Goal: Task Accomplishment & Management: Manage account settings

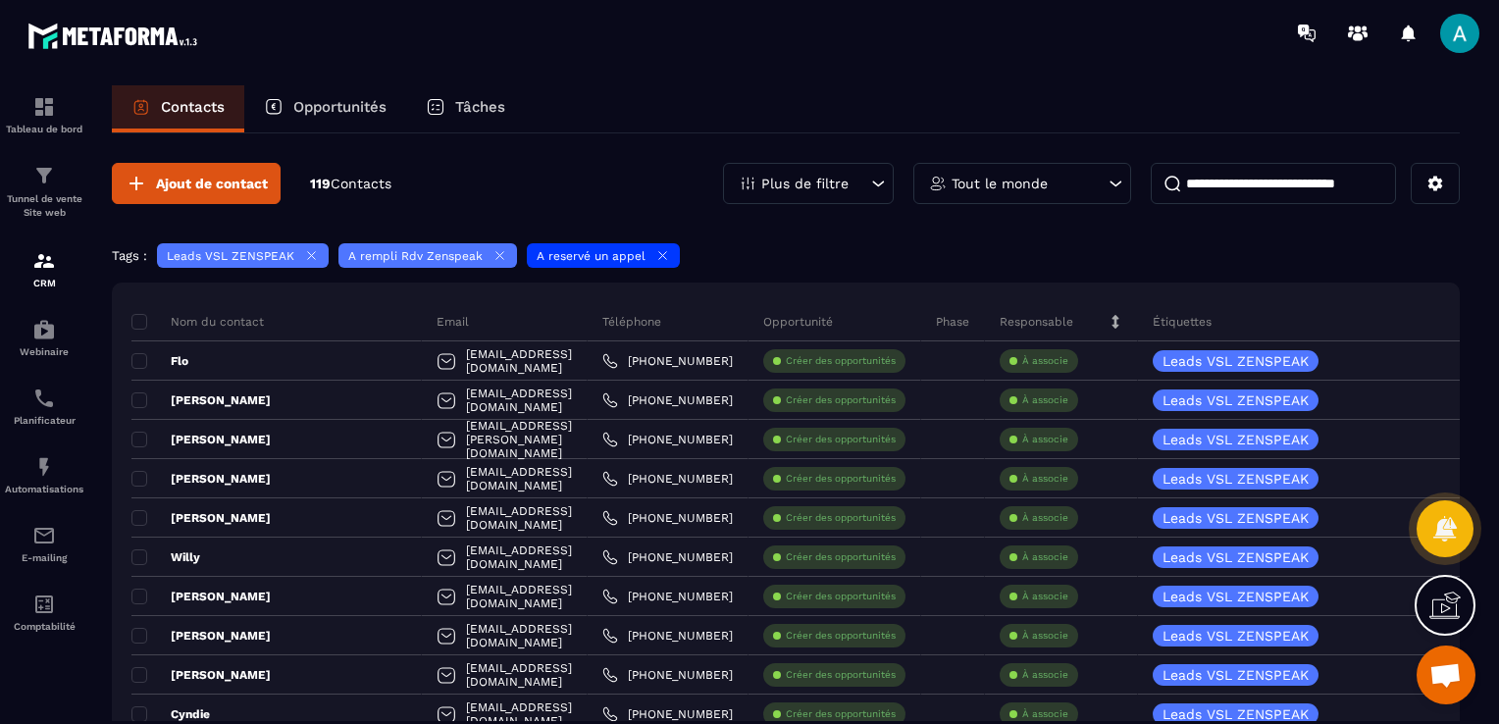
click at [824, 170] on div "Plus de filtre" at bounding box center [808, 183] width 171 height 41
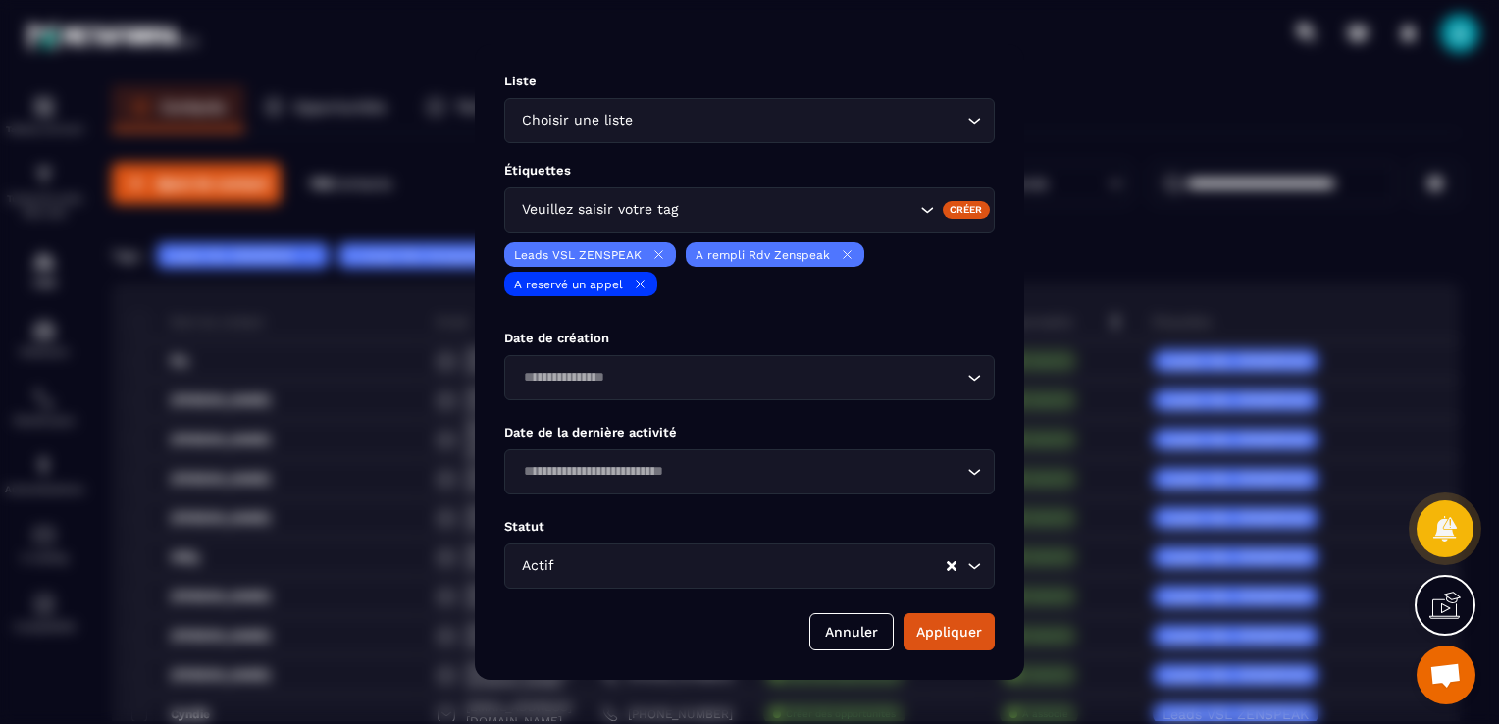
click at [1097, 154] on div "Modal window" at bounding box center [749, 362] width 1499 height 724
click at [644, 198] on div "Veuillez saisir votre tag" at bounding box center [749, 209] width 491 height 45
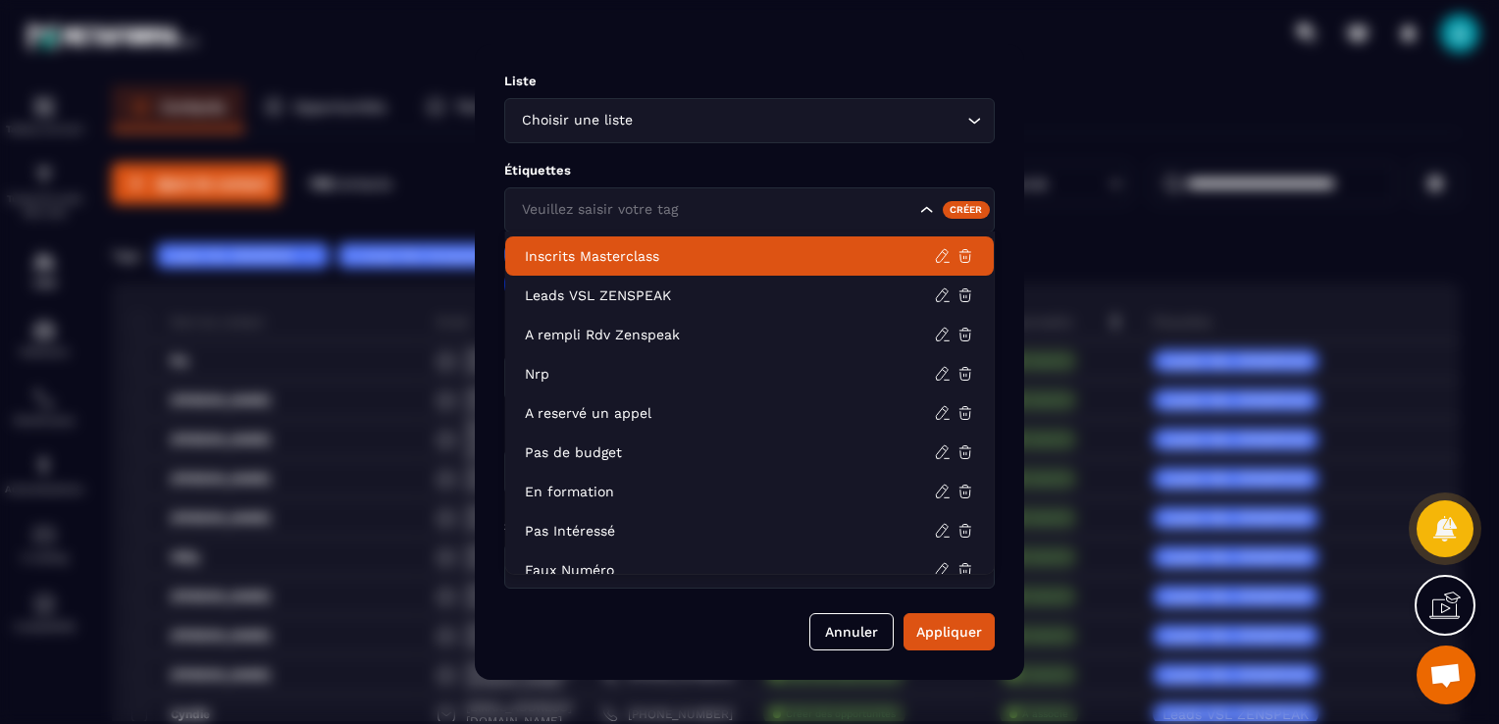
click at [1142, 260] on div "Modal window" at bounding box center [749, 362] width 1499 height 724
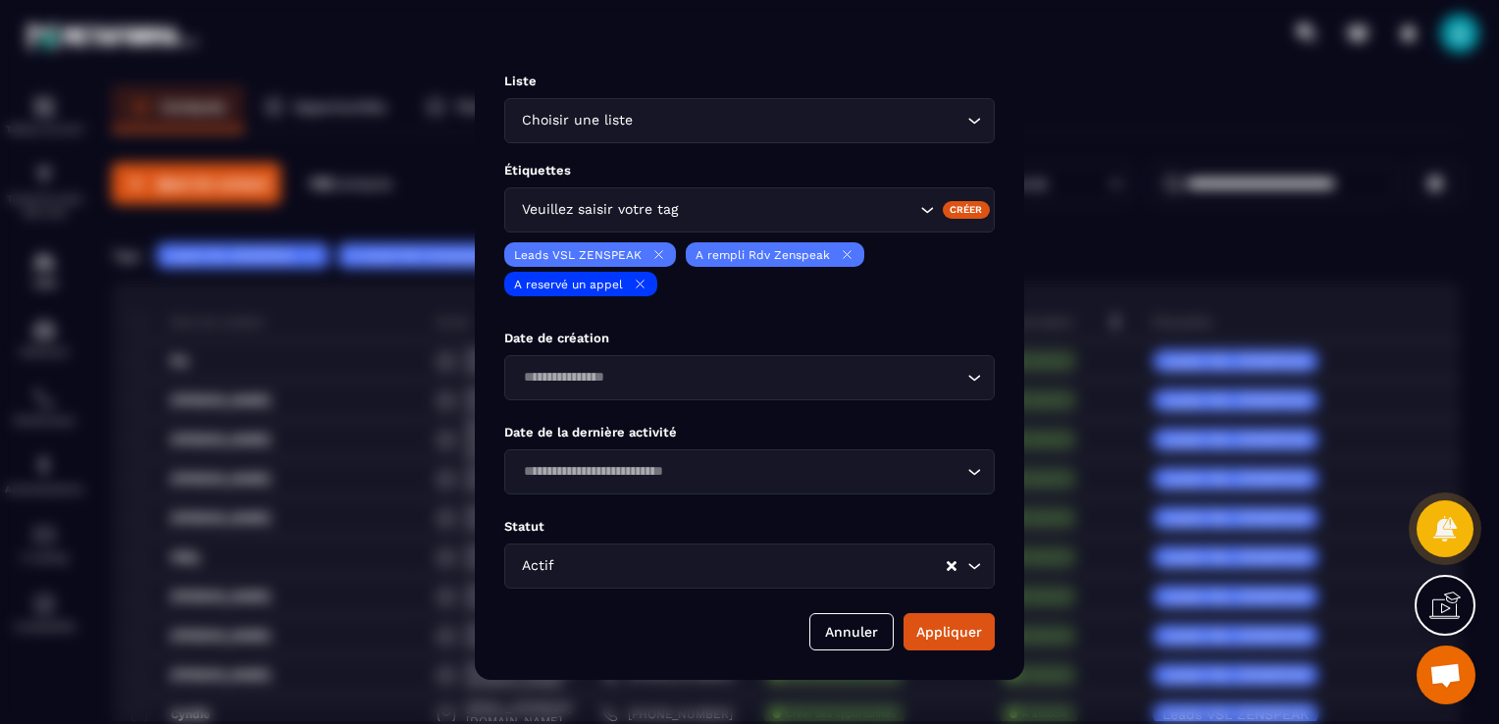
click at [1146, 202] on div "Modal window" at bounding box center [749, 362] width 1499 height 724
click at [395, 196] on div "Modal window" at bounding box center [749, 362] width 1499 height 724
click at [1023, 198] on div "Liste Choisir une liste Loading... Étiquettes [PERSON_NAME] saisir votre tag Cr…" at bounding box center [749, 362] width 549 height 636
drag, startPoint x: 860, startPoint y: 633, endPoint x: 867, endPoint y: 606, distance: 27.6
click at [860, 634] on button "Annuler" at bounding box center [851, 631] width 84 height 37
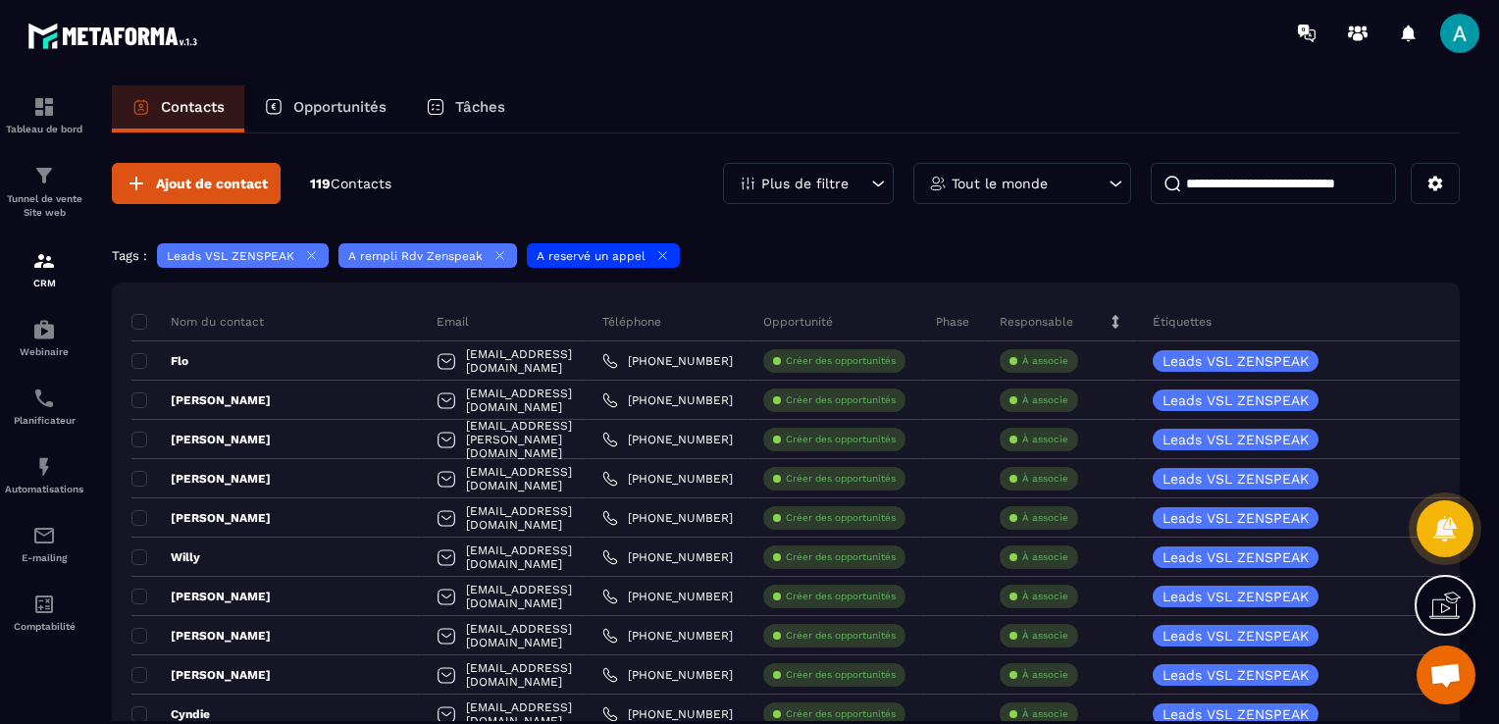
click at [659, 257] on icon at bounding box center [662, 255] width 15 height 15
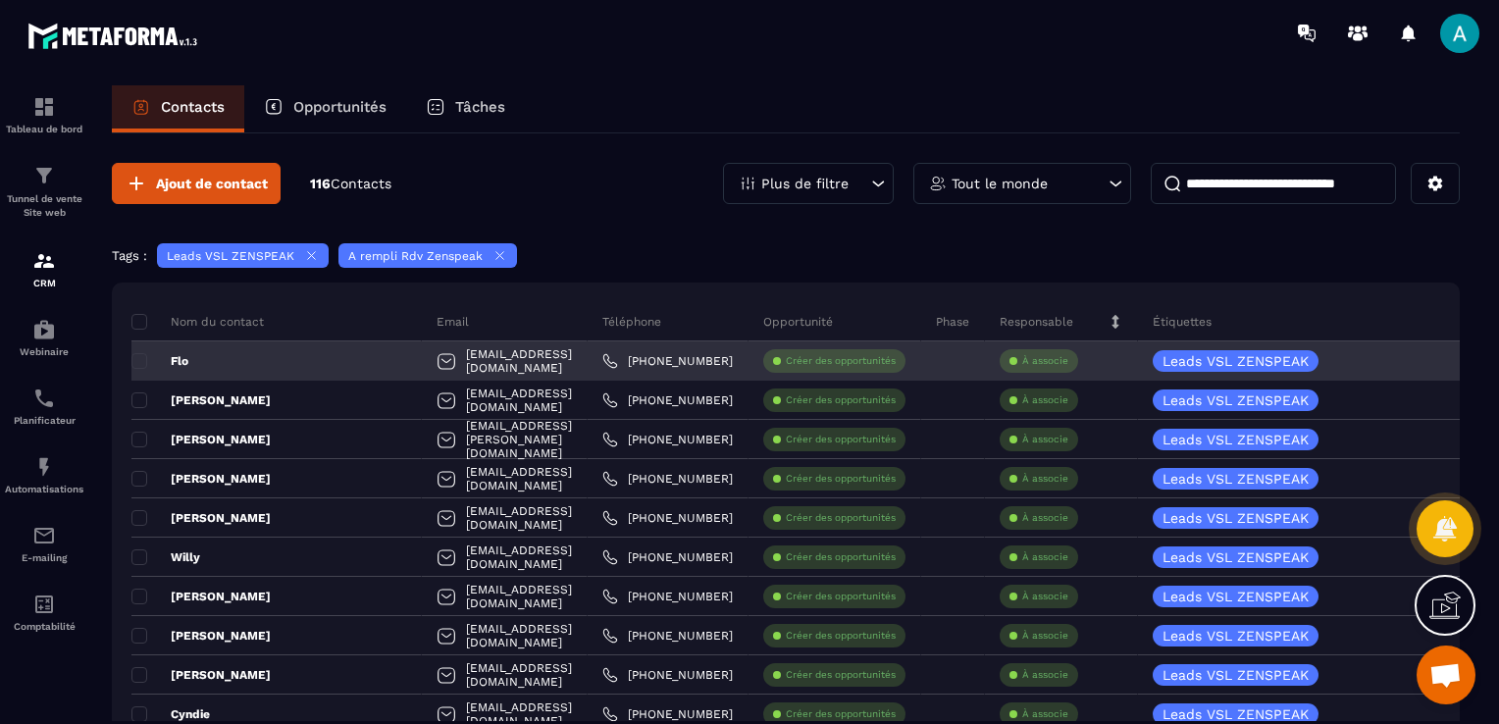
click at [1046, 356] on p "À associe" at bounding box center [1045, 361] width 46 height 14
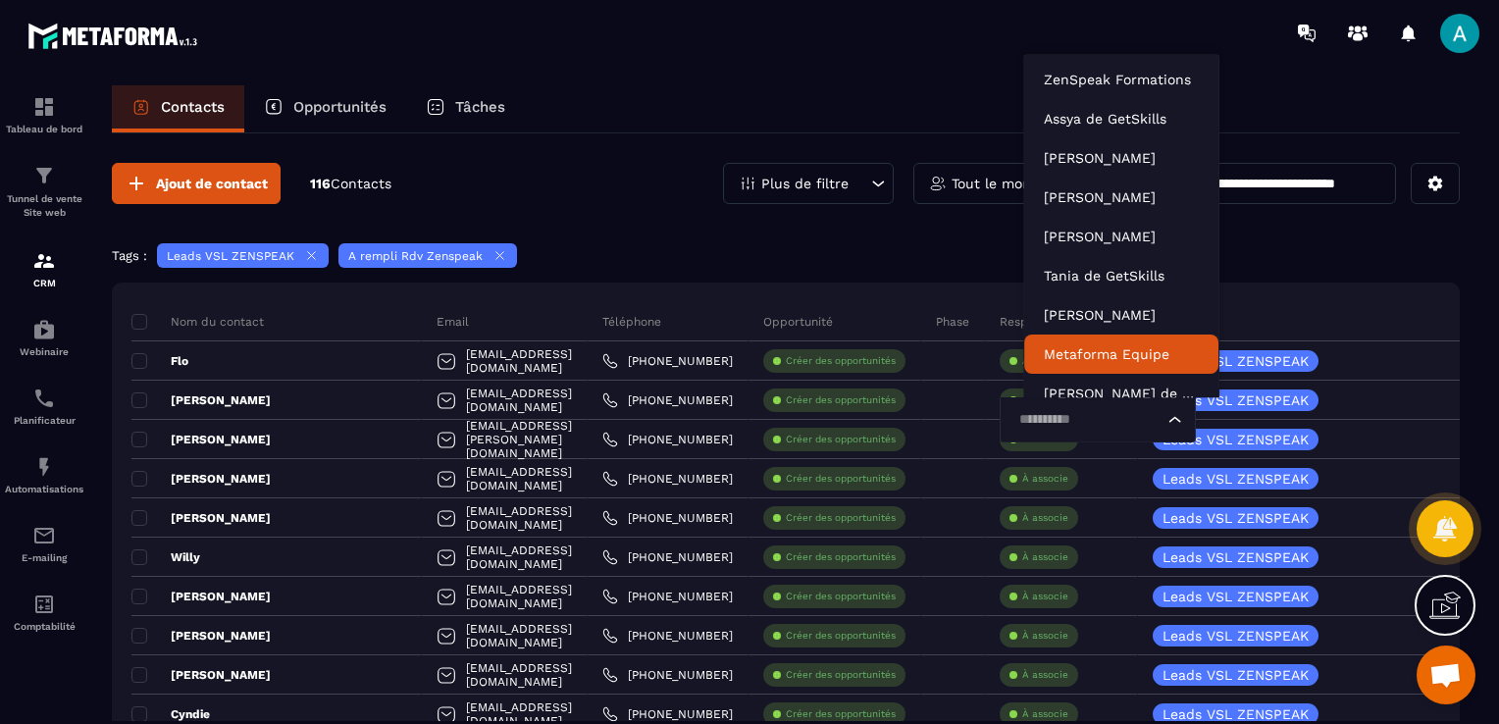
click at [912, 265] on div "Tags : Leads VSL ZENSPEAK A rempli Rdv Zenspeak" at bounding box center [786, 257] width 1348 height 29
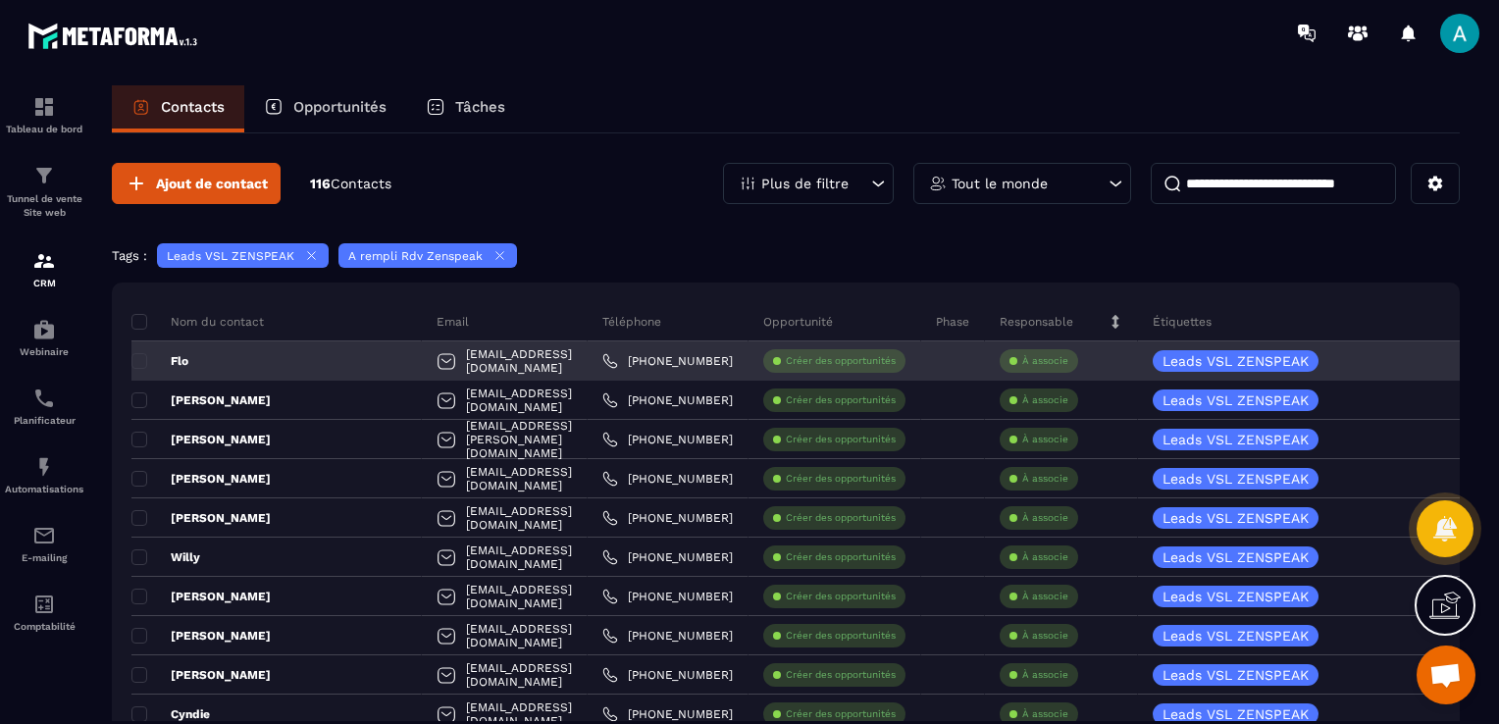
click at [1059, 358] on p "À associe" at bounding box center [1045, 361] width 46 height 14
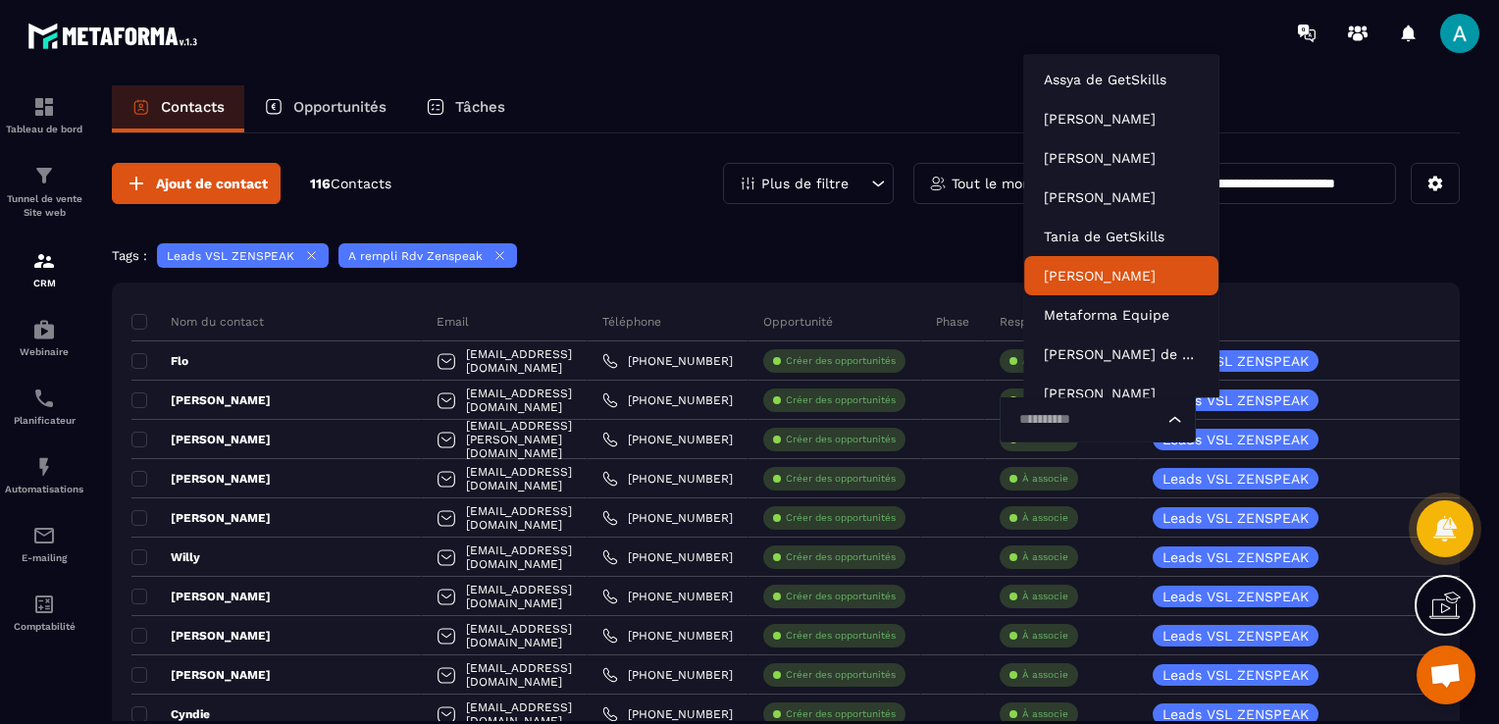
scroll to position [59, 0]
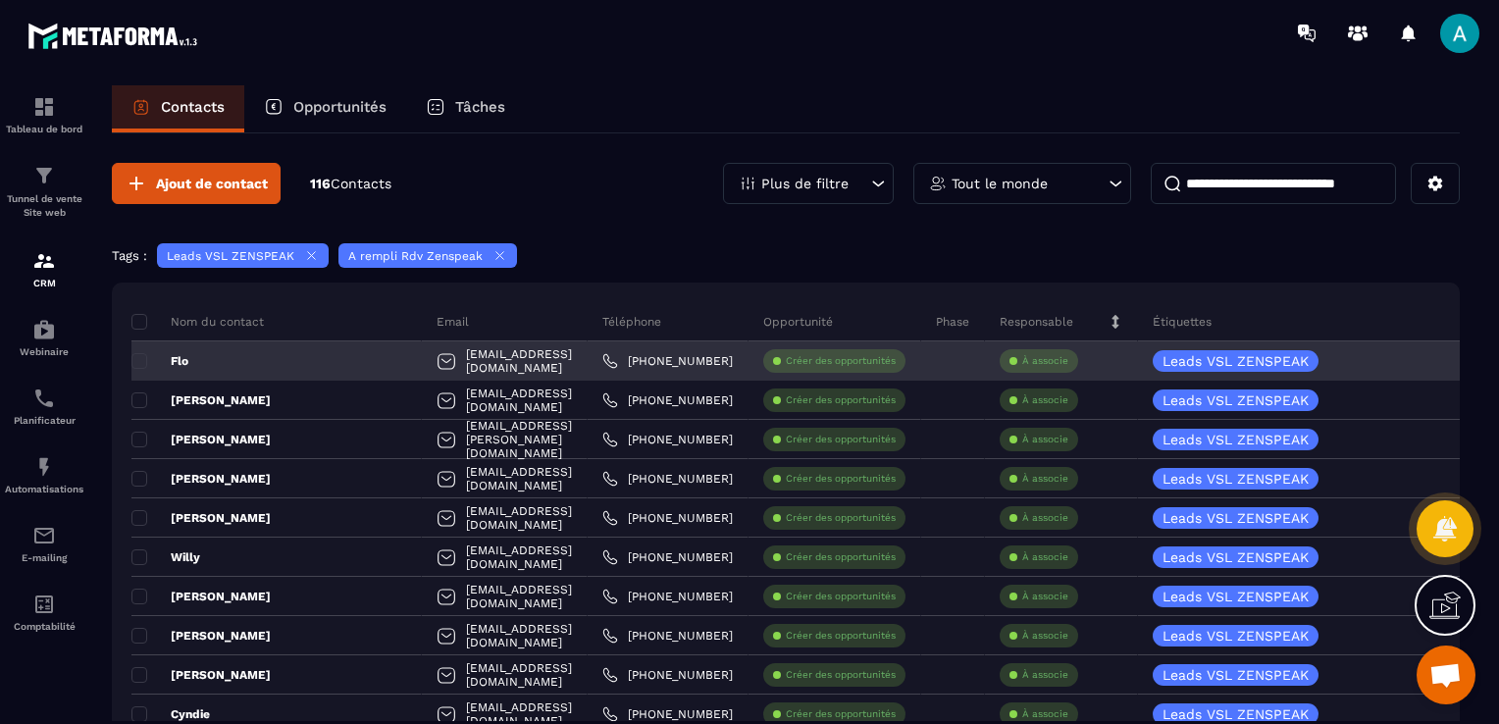
click at [1044, 362] on div "À associe" at bounding box center [1039, 361] width 78 height 24
click at [1048, 367] on p "À associe" at bounding box center [1045, 361] width 46 height 14
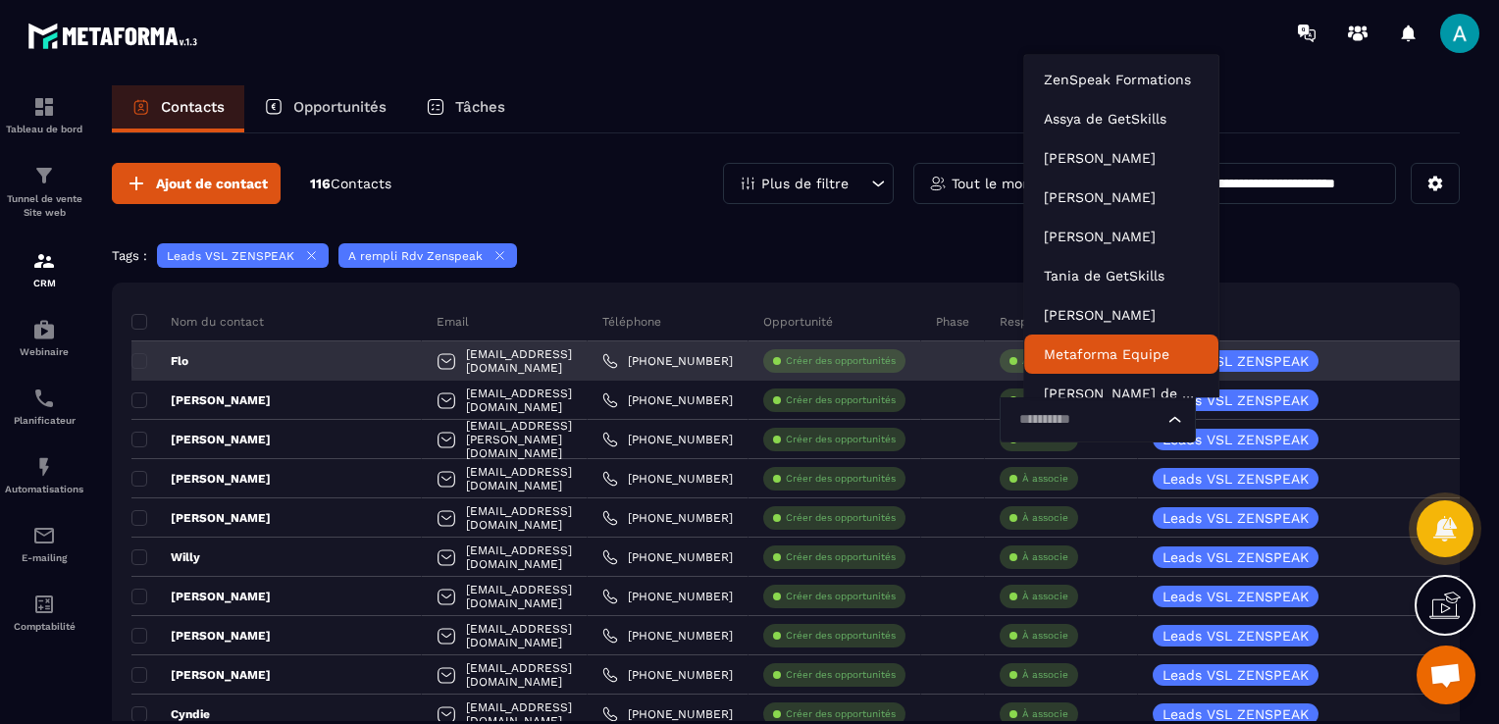
scroll to position [15, 0]
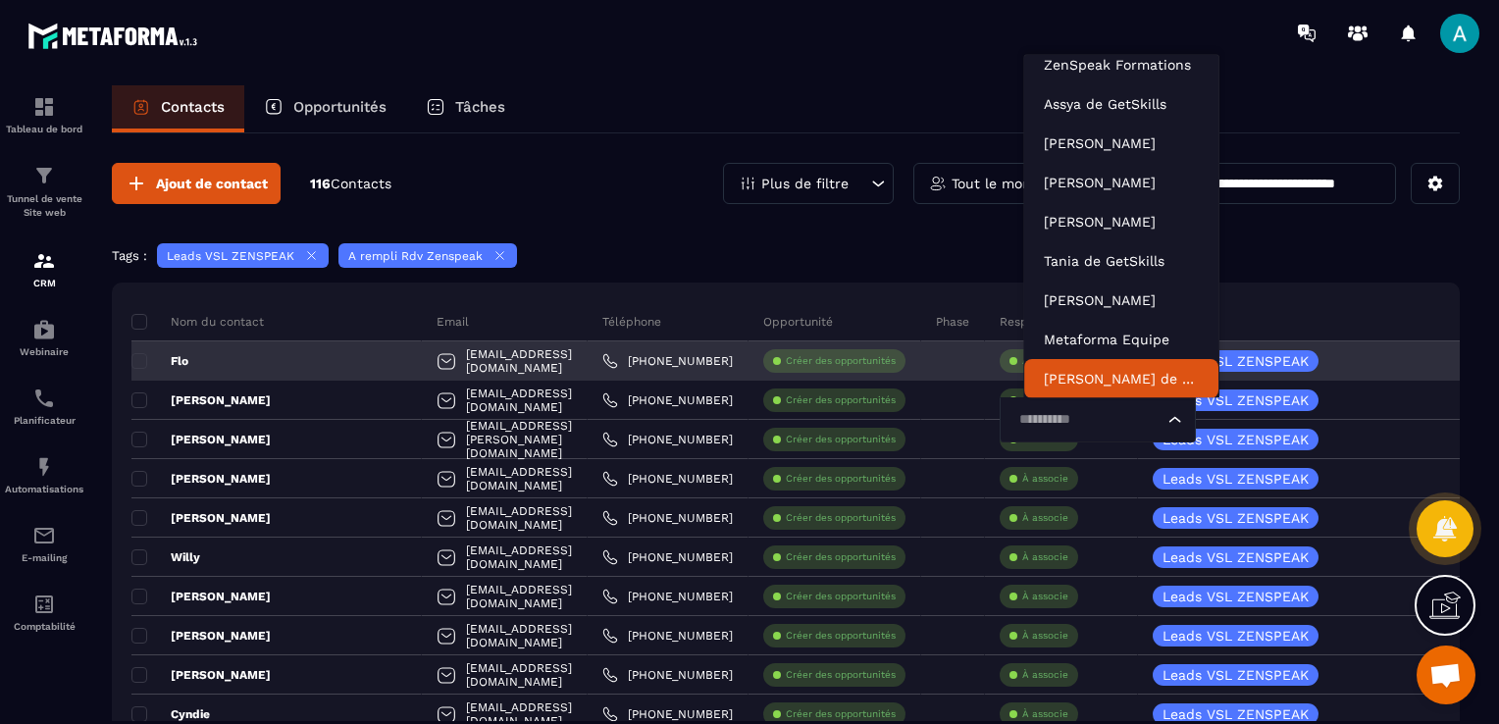
click at [1095, 420] on input "Search for option" at bounding box center [1088, 420] width 151 height 22
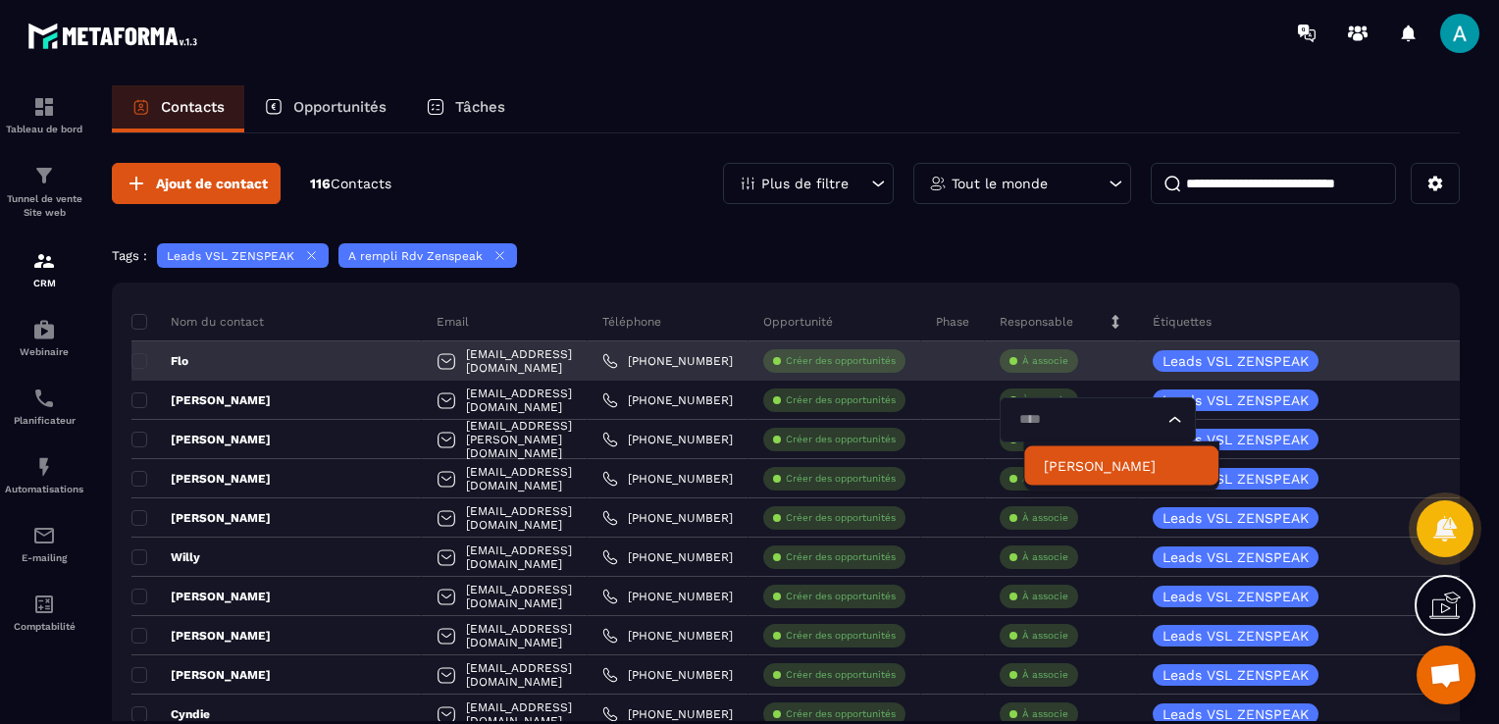
scroll to position [0, 0]
type input "*"
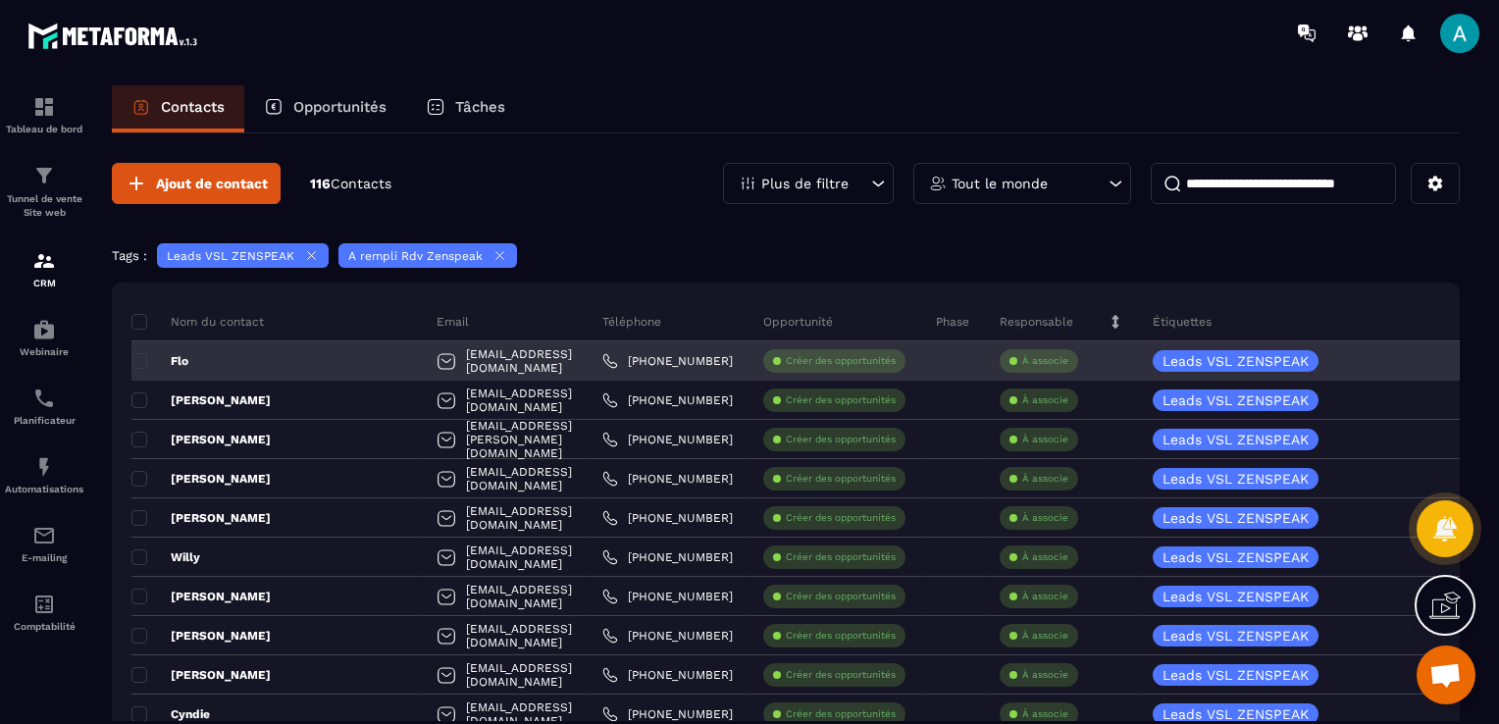
click at [1042, 362] on div "À associe" at bounding box center [1039, 361] width 78 height 24
click at [1069, 359] on p "À associe" at bounding box center [1045, 361] width 46 height 14
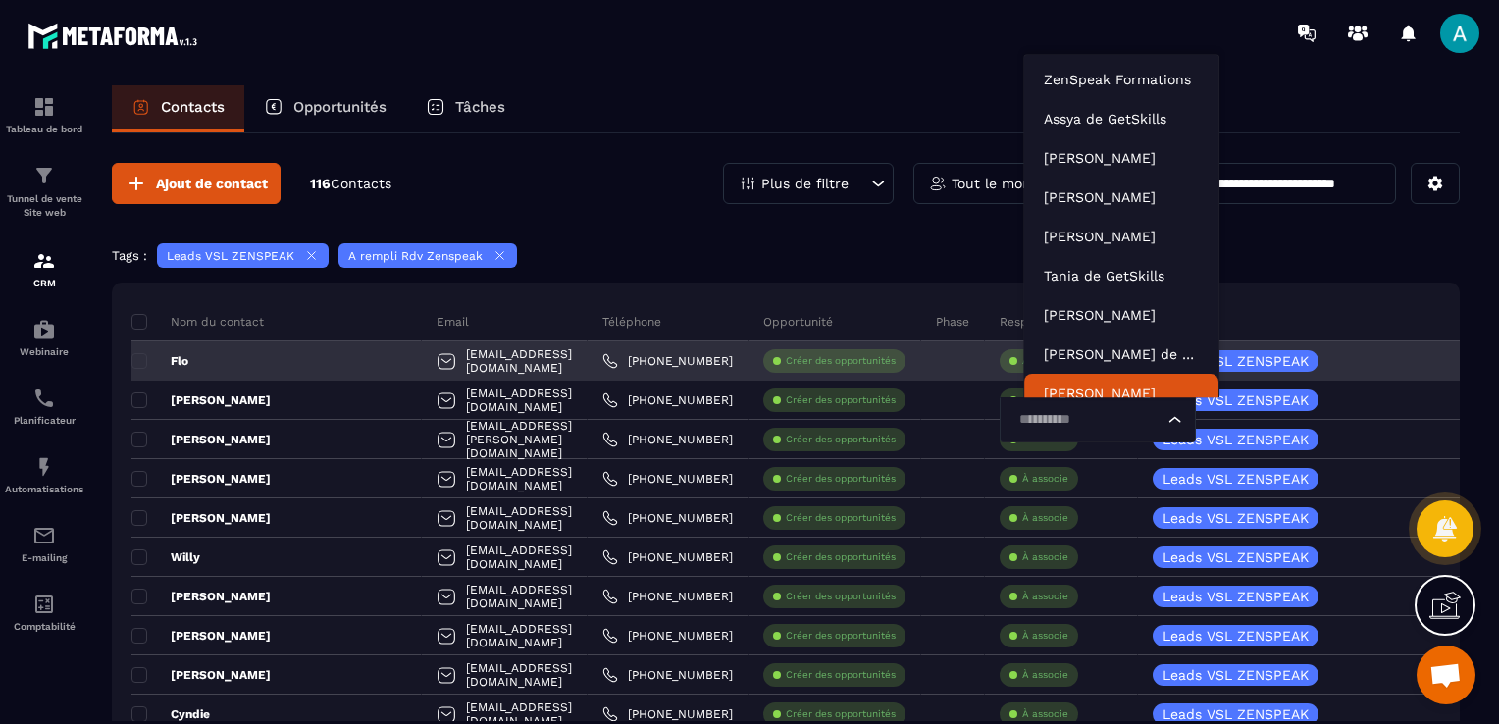
scroll to position [15, 0]
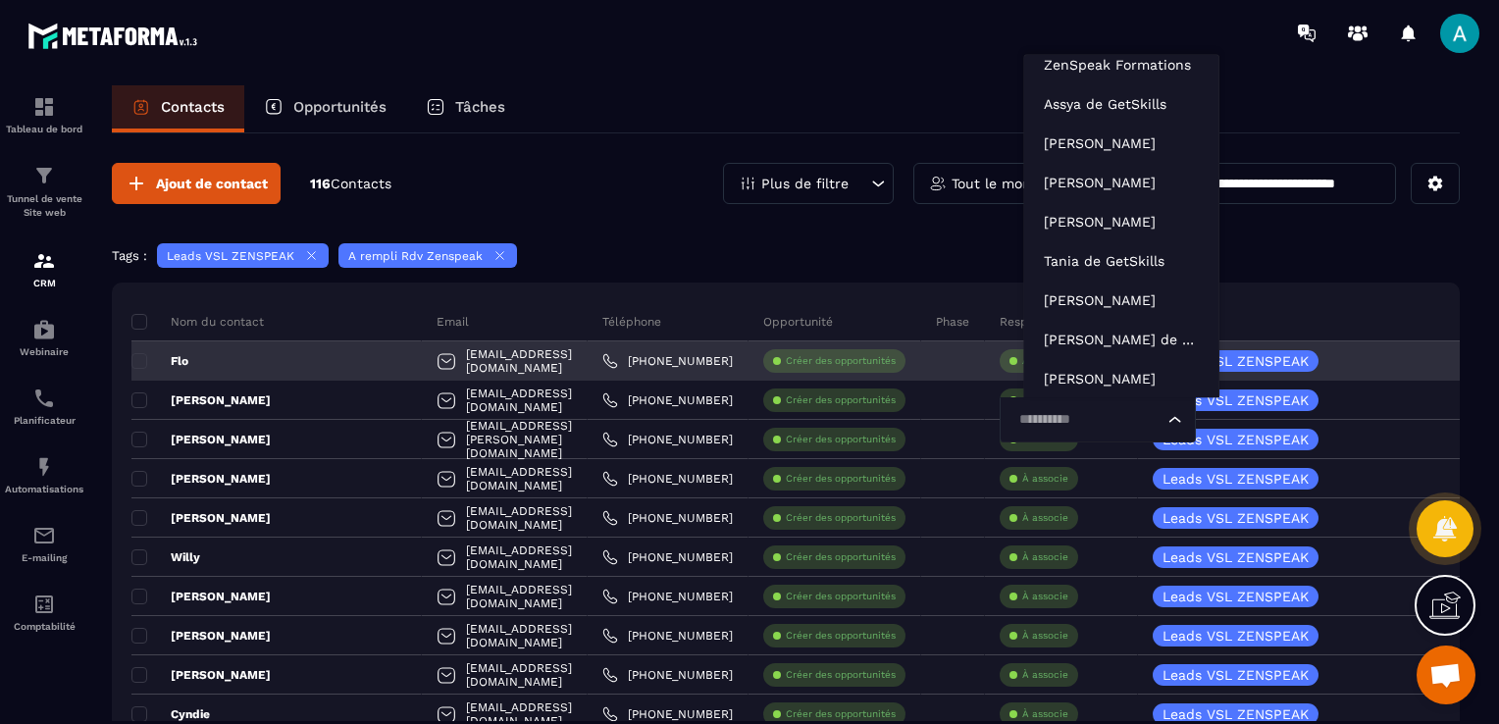
click at [1071, 410] on input "Search for option" at bounding box center [1088, 420] width 151 height 22
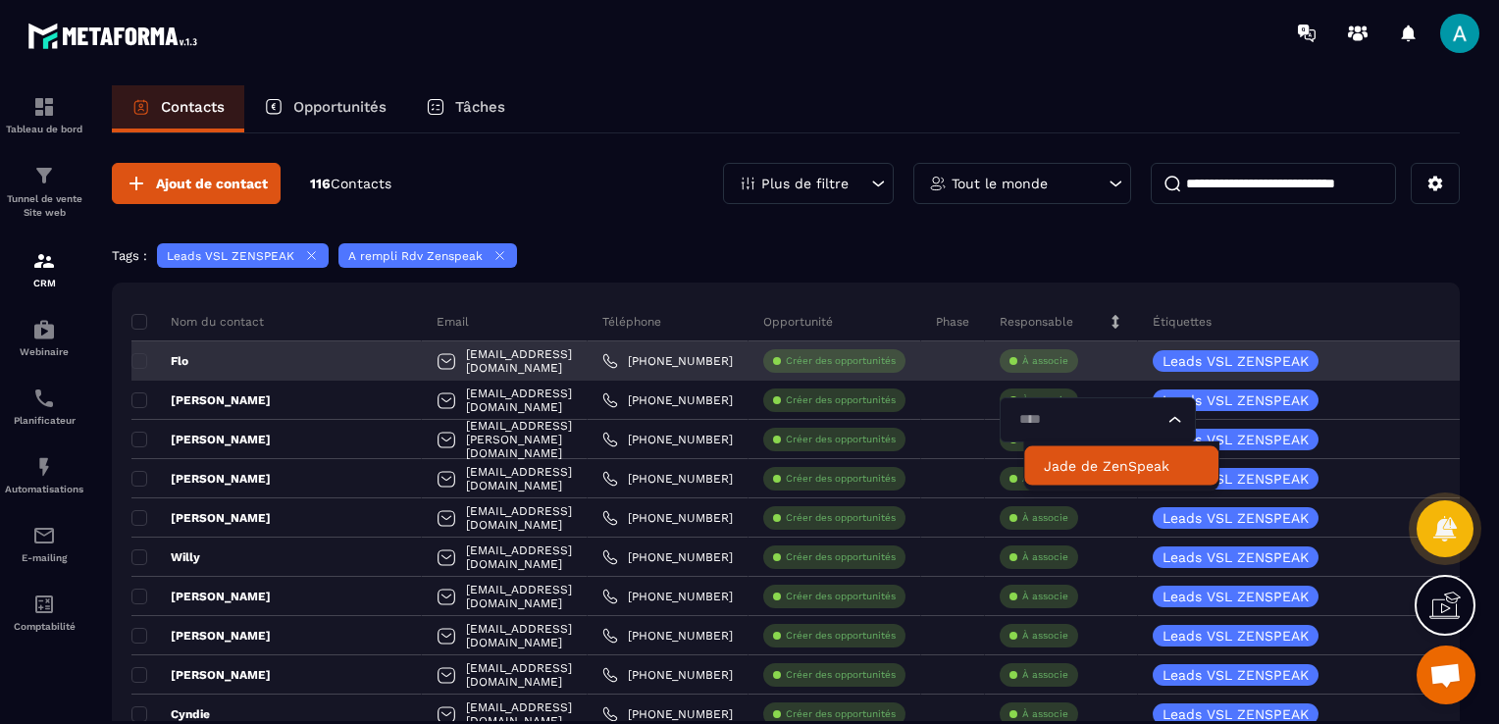
scroll to position [0, 0]
type input "*"
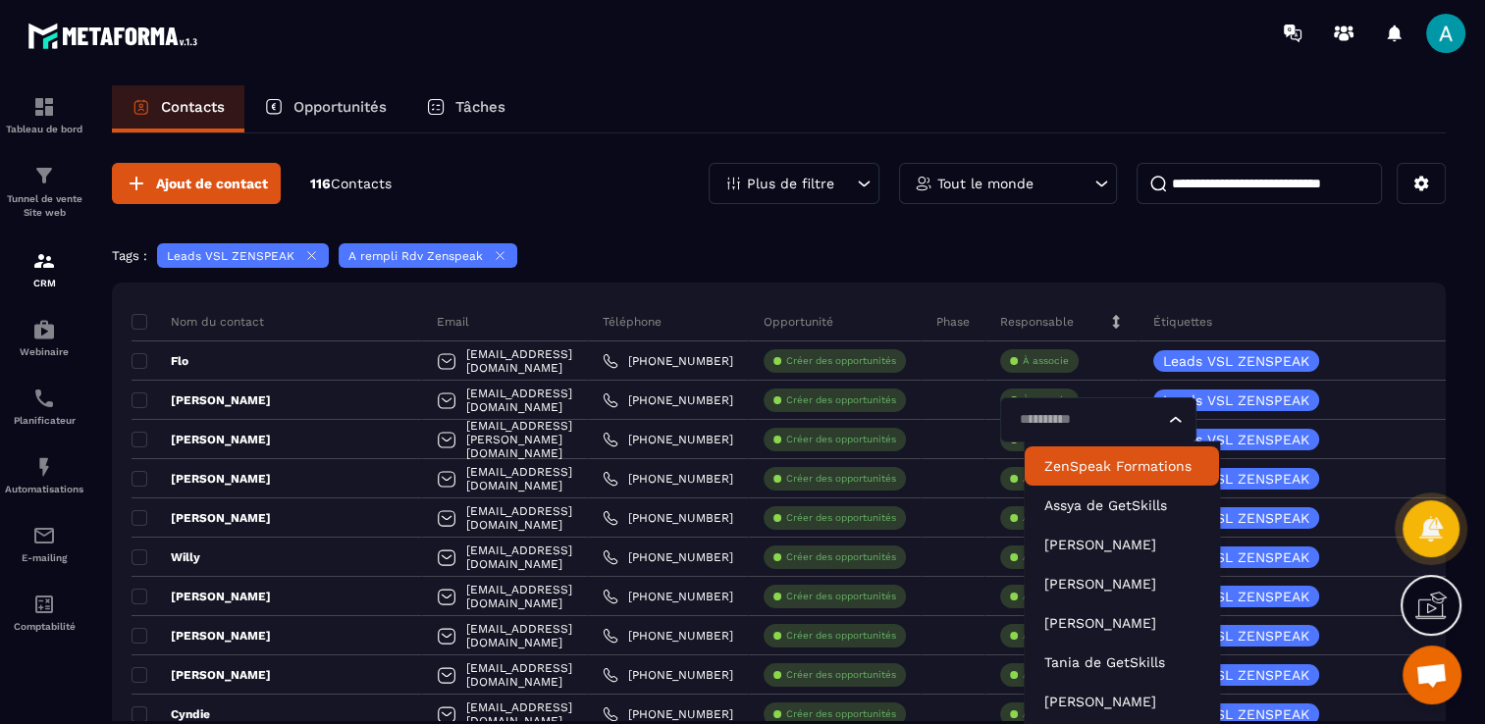
click at [1104, 247] on div "Tags : Leads VSL ZENSPEAK A rempli Rdv Zenspeak" at bounding box center [778, 257] width 1333 height 29
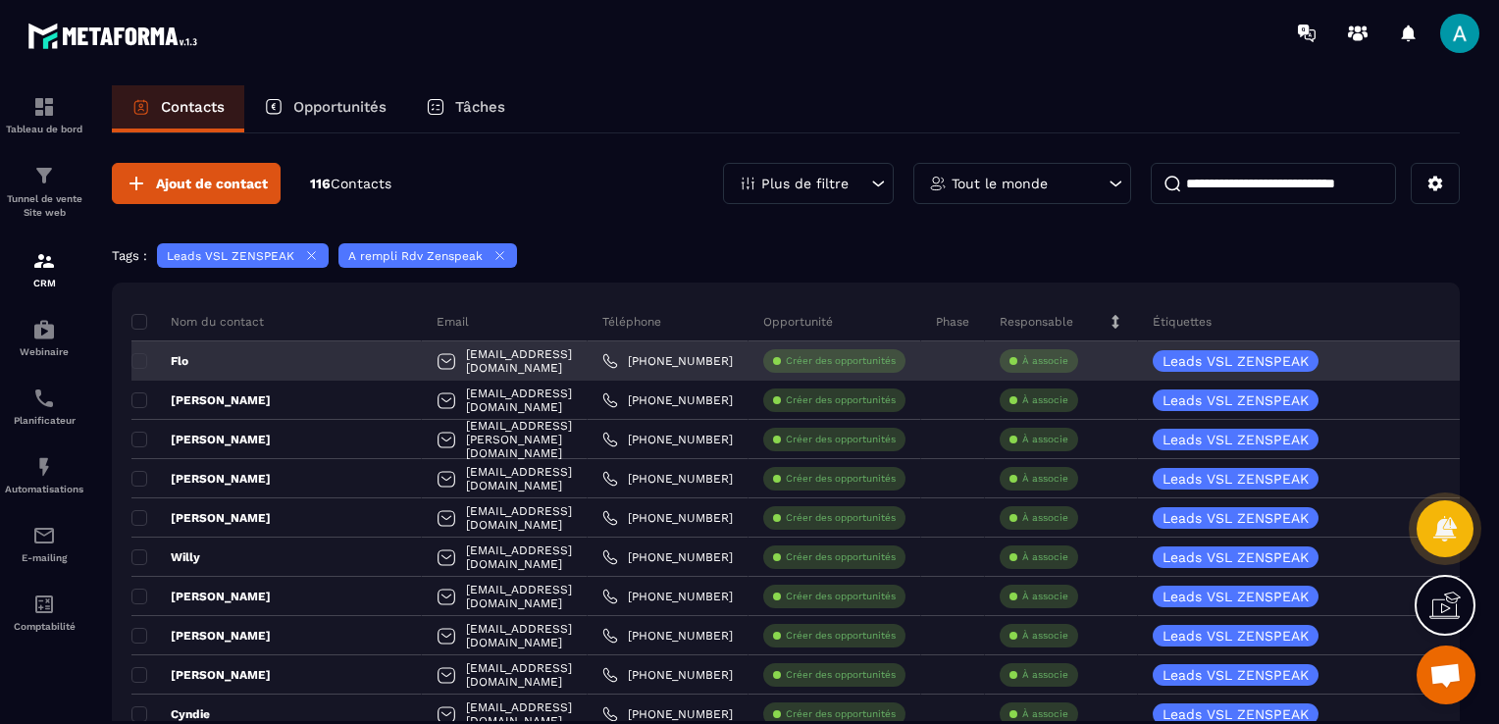
click at [1048, 349] on div "À associe" at bounding box center [1039, 361] width 78 height 24
click at [1051, 354] on p "À associe" at bounding box center [1045, 361] width 46 height 14
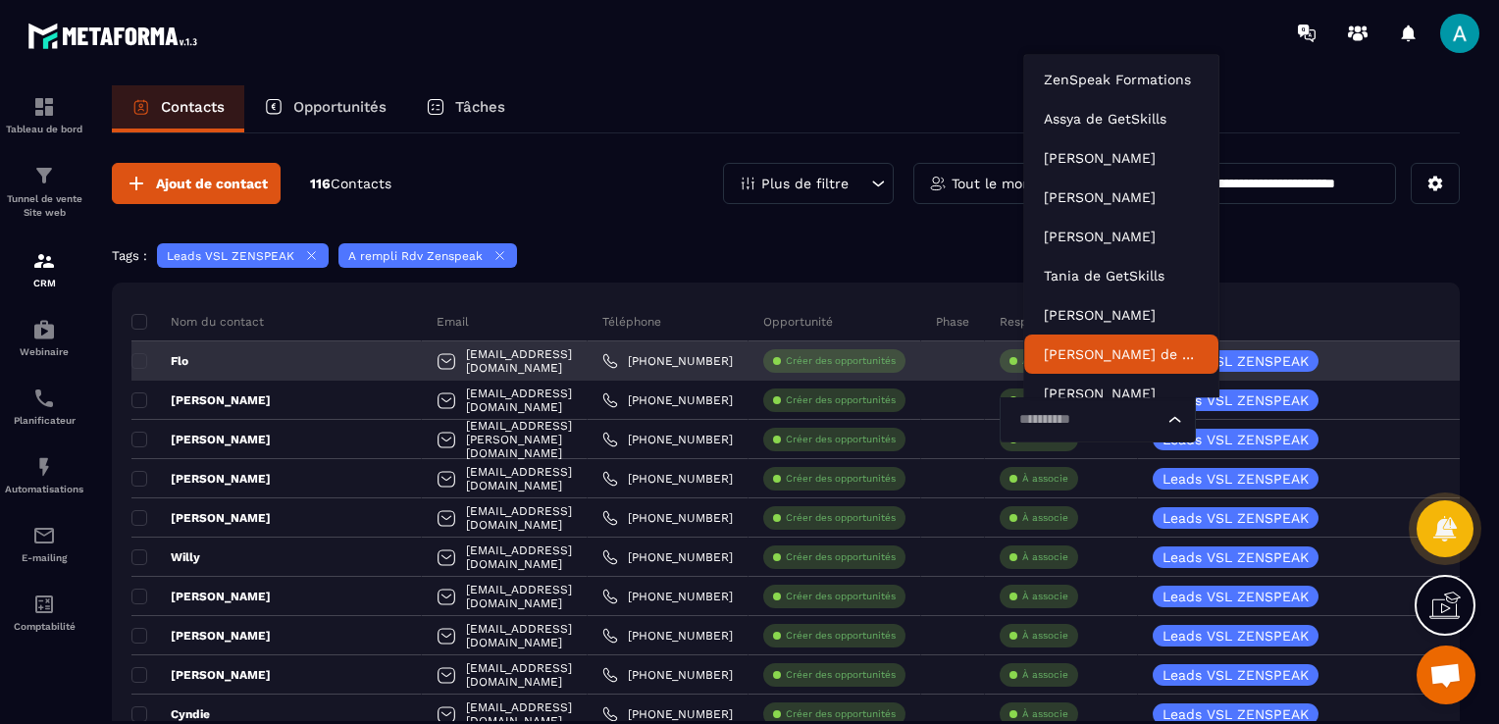
scroll to position [15, 0]
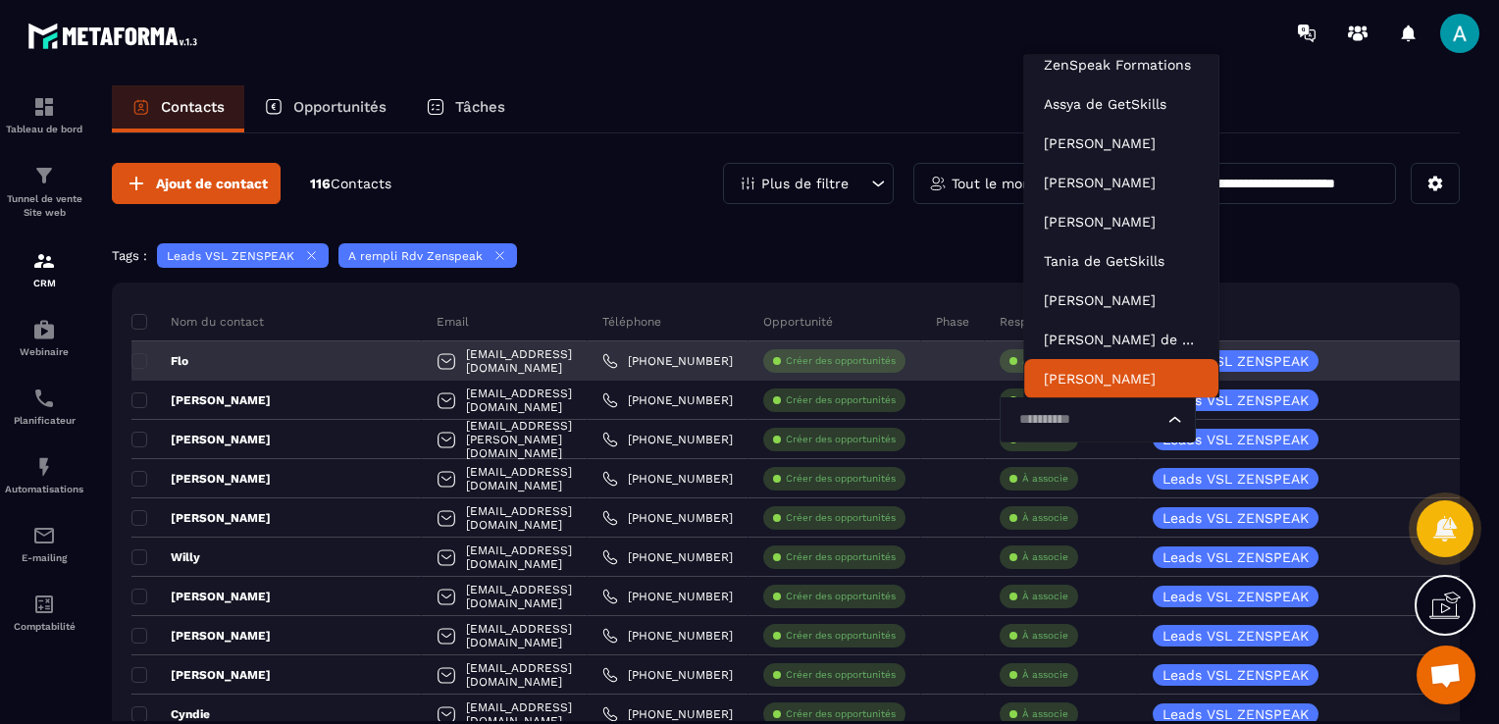
click at [1073, 415] on input "Search for option" at bounding box center [1088, 420] width 151 height 22
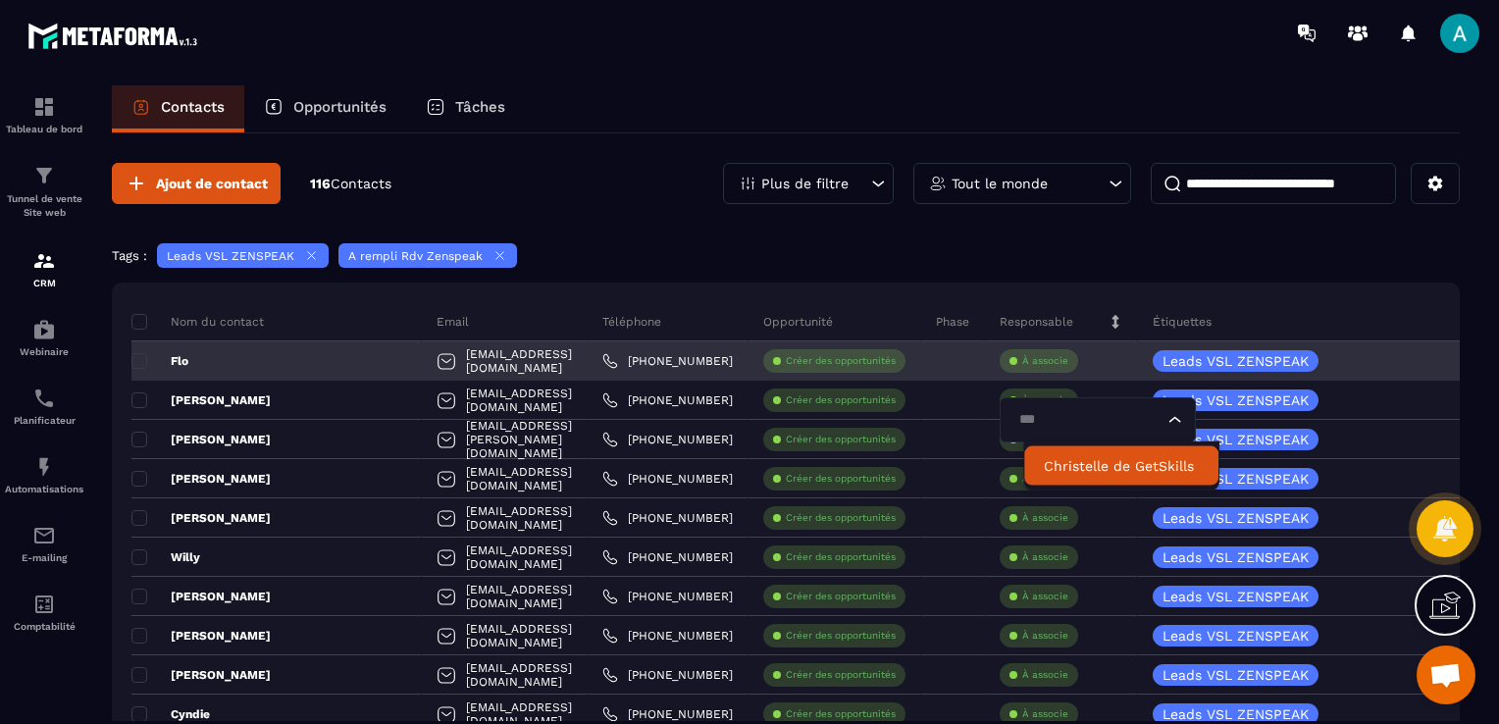
scroll to position [0, 0]
type input "*"
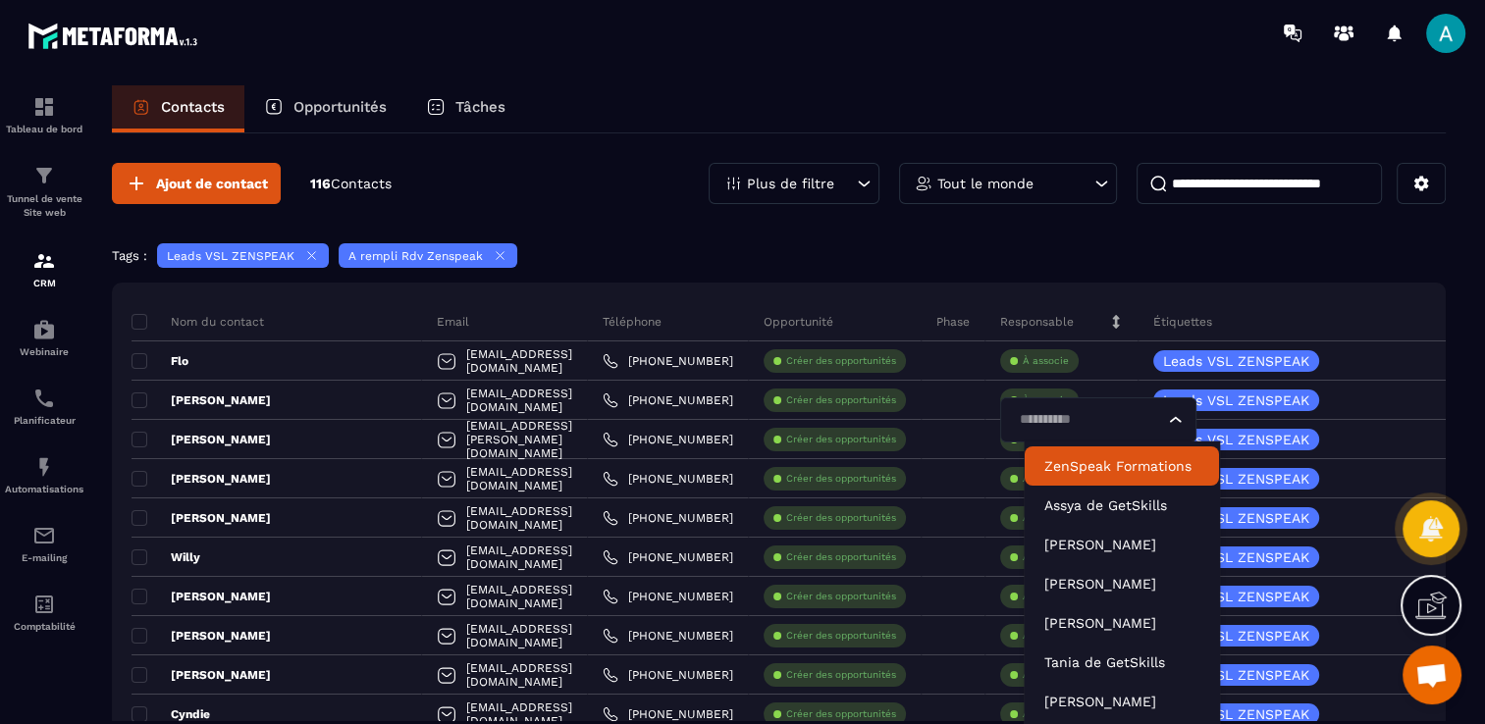
click at [1095, 261] on div "Tags : Leads VSL ZENSPEAK A rempli Rdv Zenspeak" at bounding box center [778, 257] width 1333 height 29
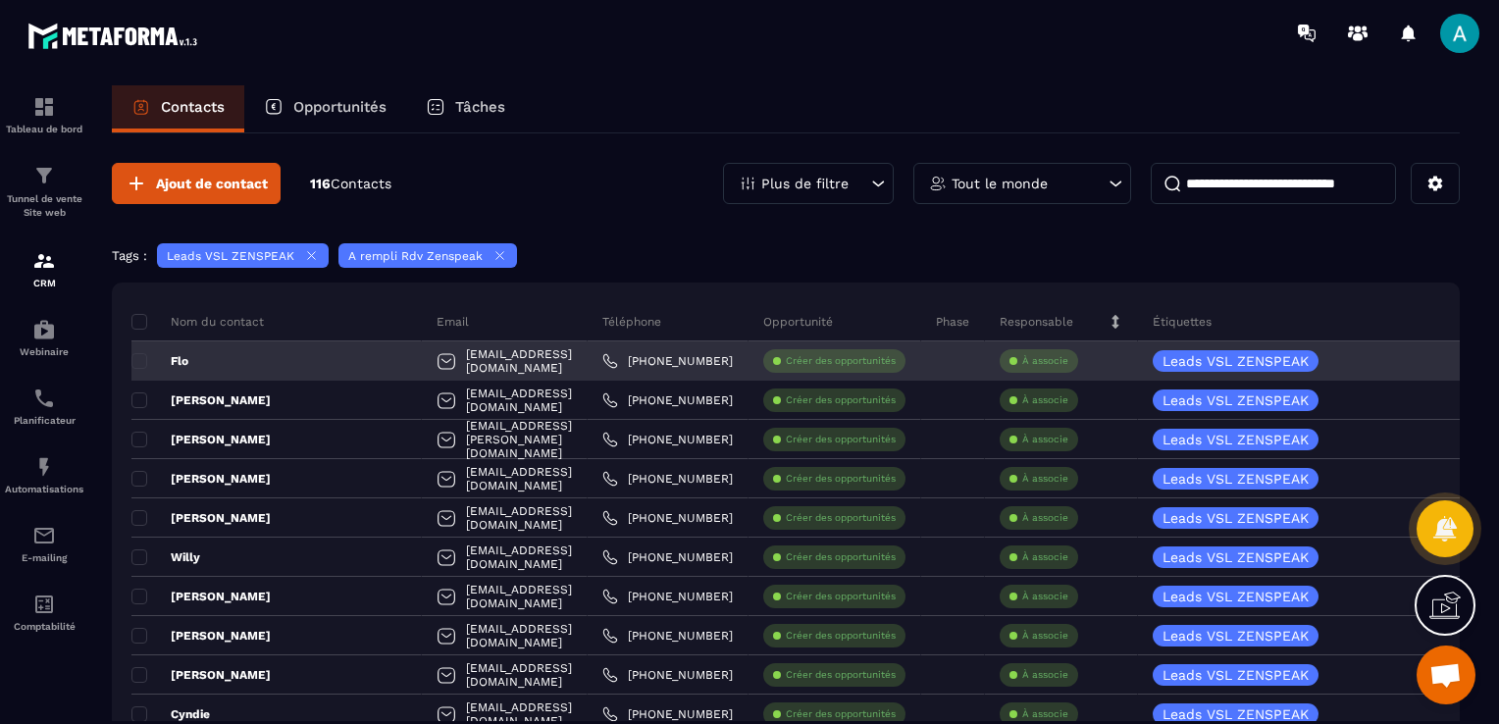
click at [1071, 369] on div "À associe" at bounding box center [1039, 361] width 78 height 24
click at [1069, 356] on p "À associe" at bounding box center [1045, 361] width 46 height 14
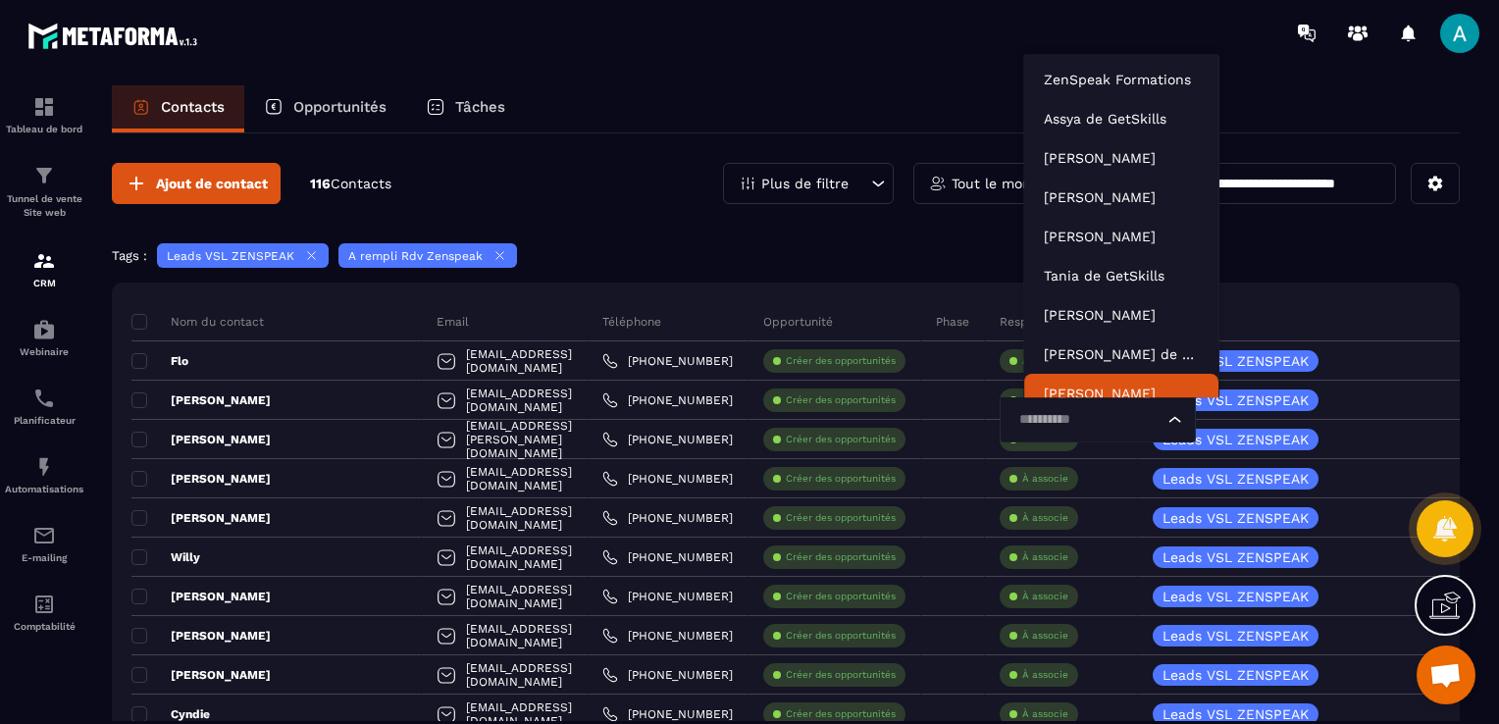
scroll to position [15, 0]
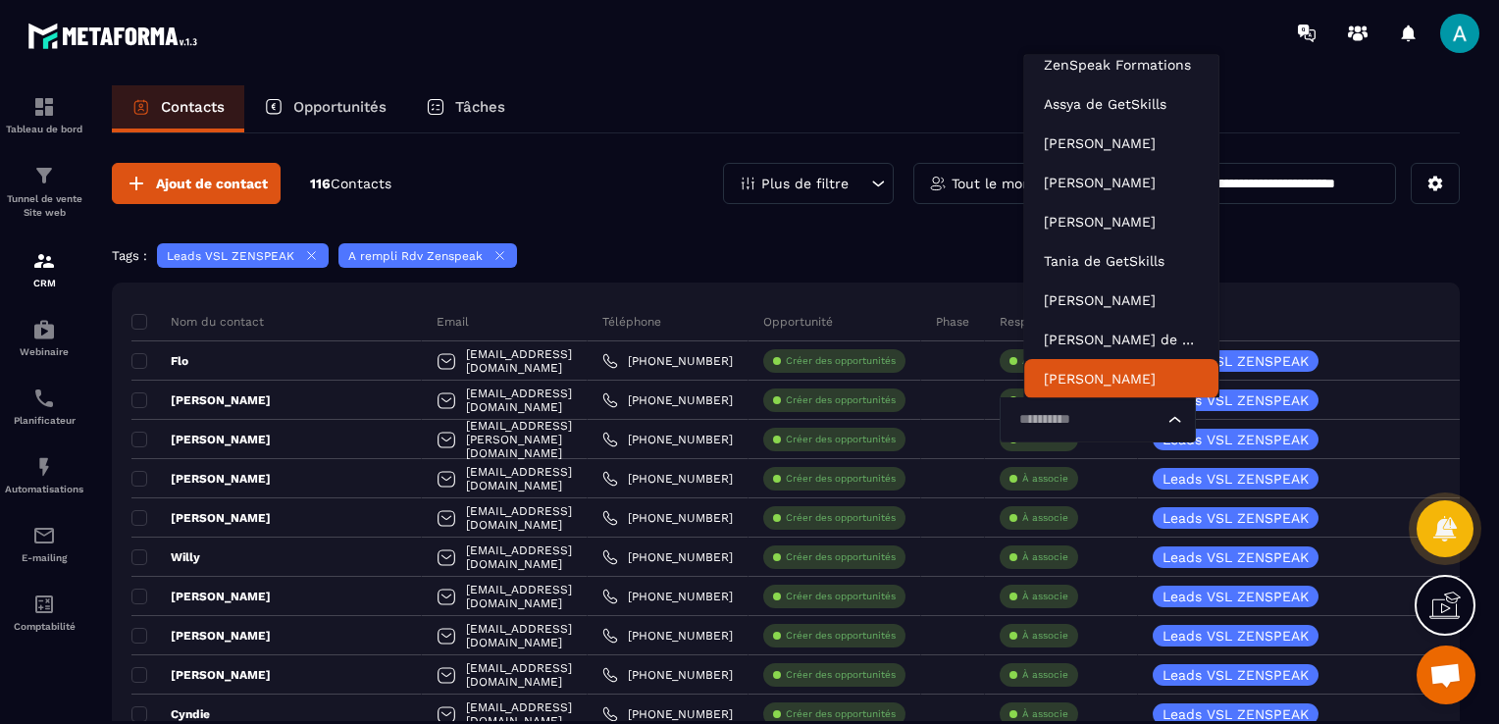
click at [871, 251] on div "Tags : Leads VSL ZENSPEAK A rempli Rdv Zenspeak" at bounding box center [786, 257] width 1348 height 29
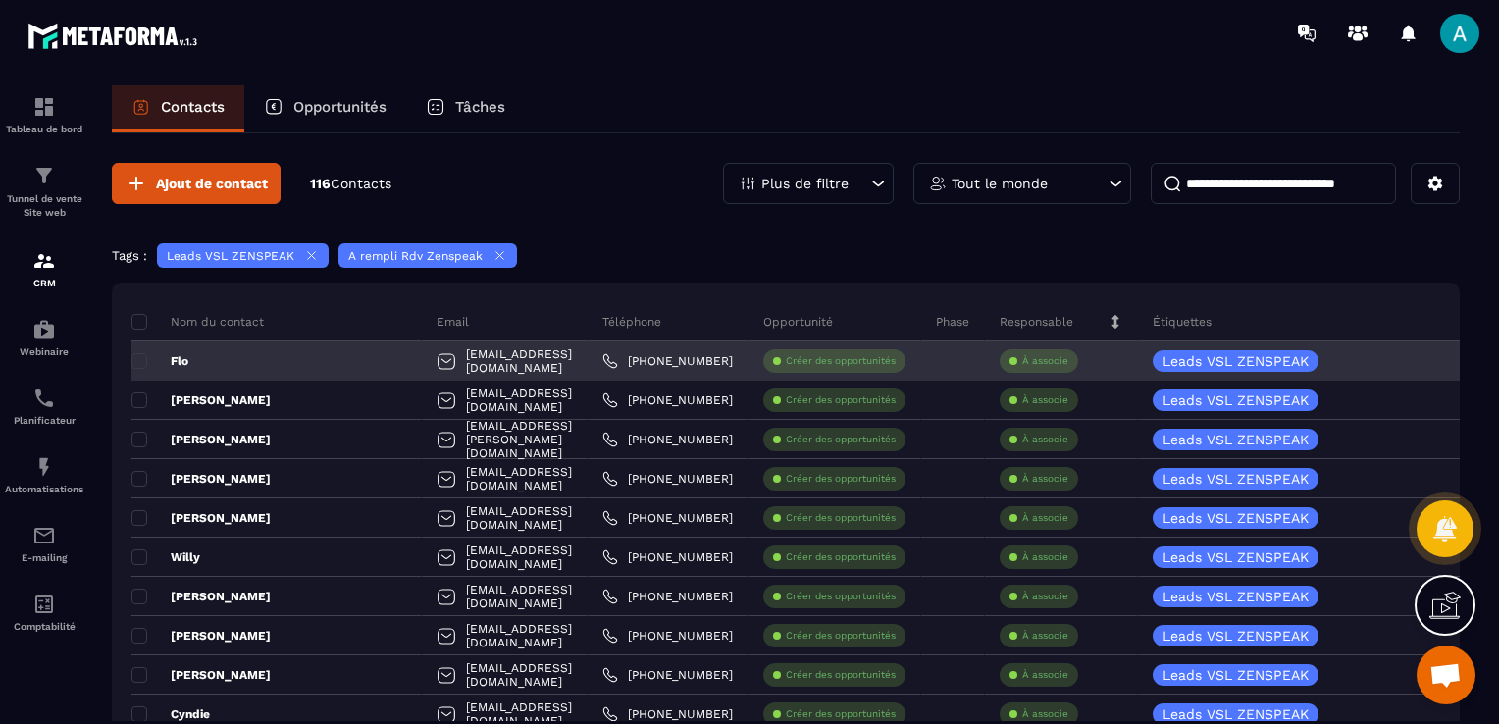
click at [1069, 355] on p "À associe" at bounding box center [1045, 361] width 46 height 14
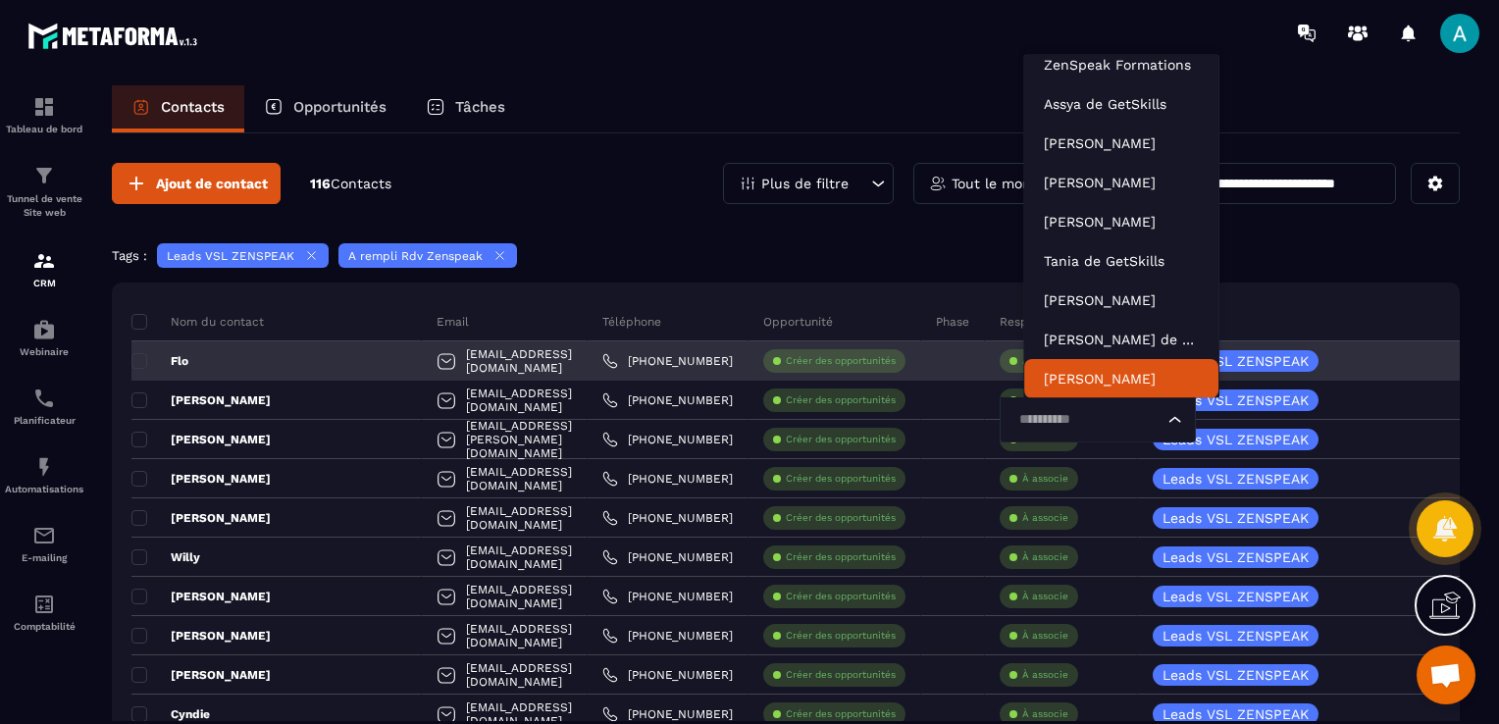
click at [1068, 409] on input "Search for option" at bounding box center [1088, 420] width 151 height 22
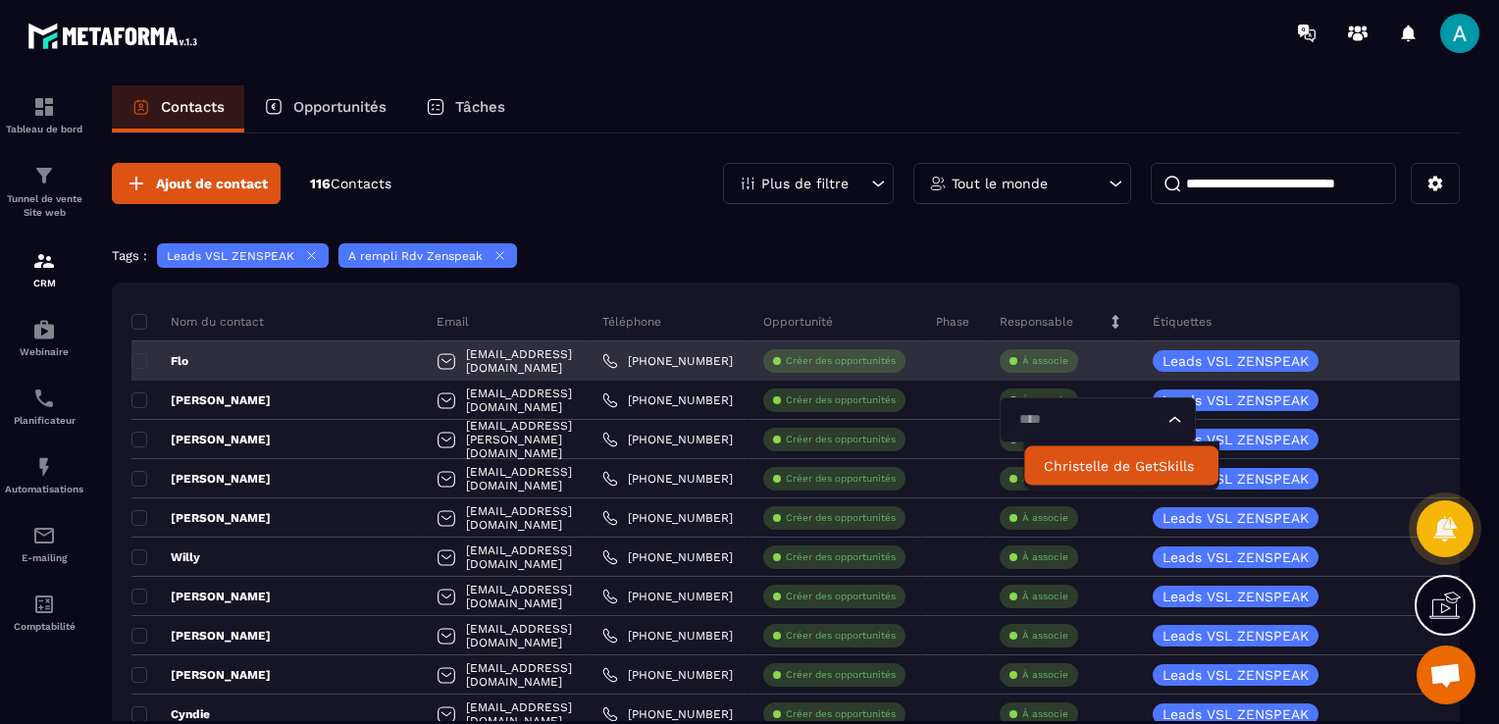
scroll to position [0, 0]
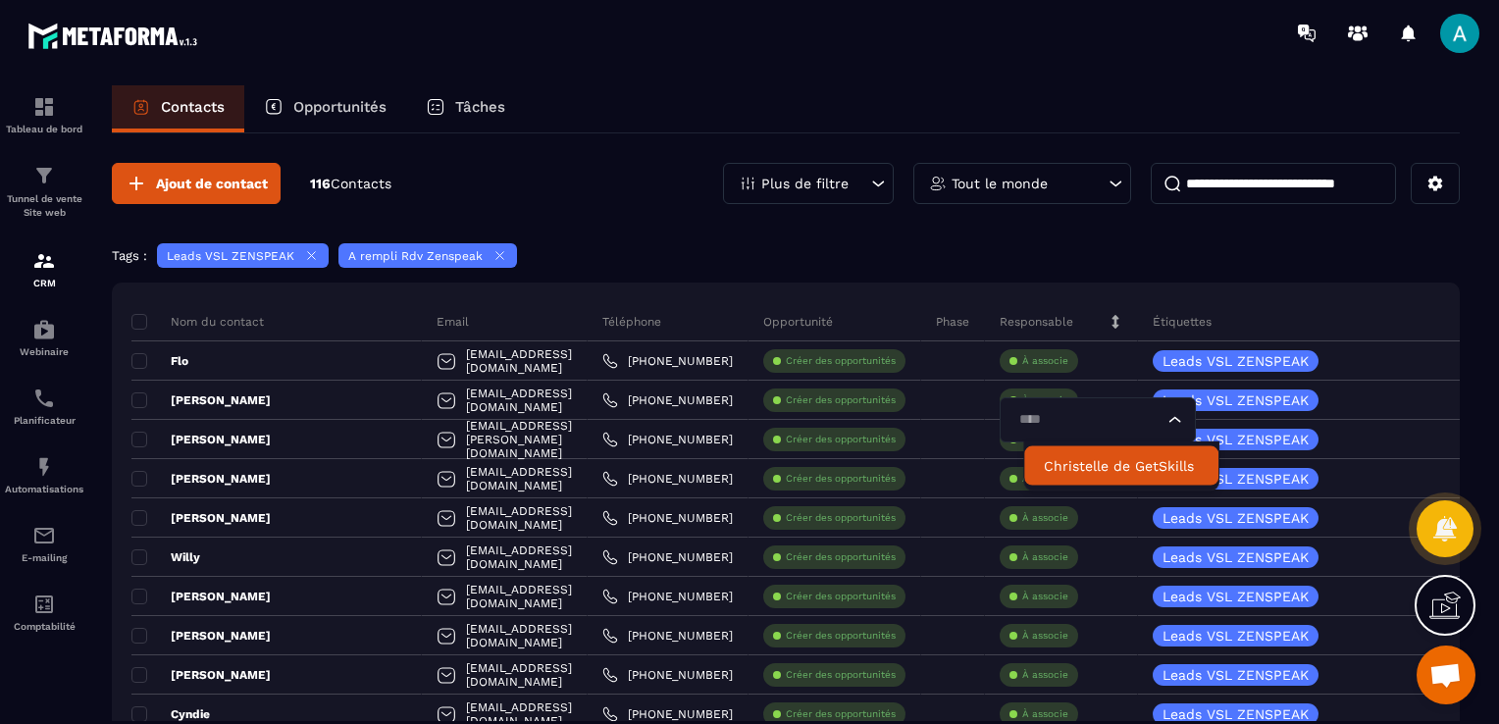
type input "****"
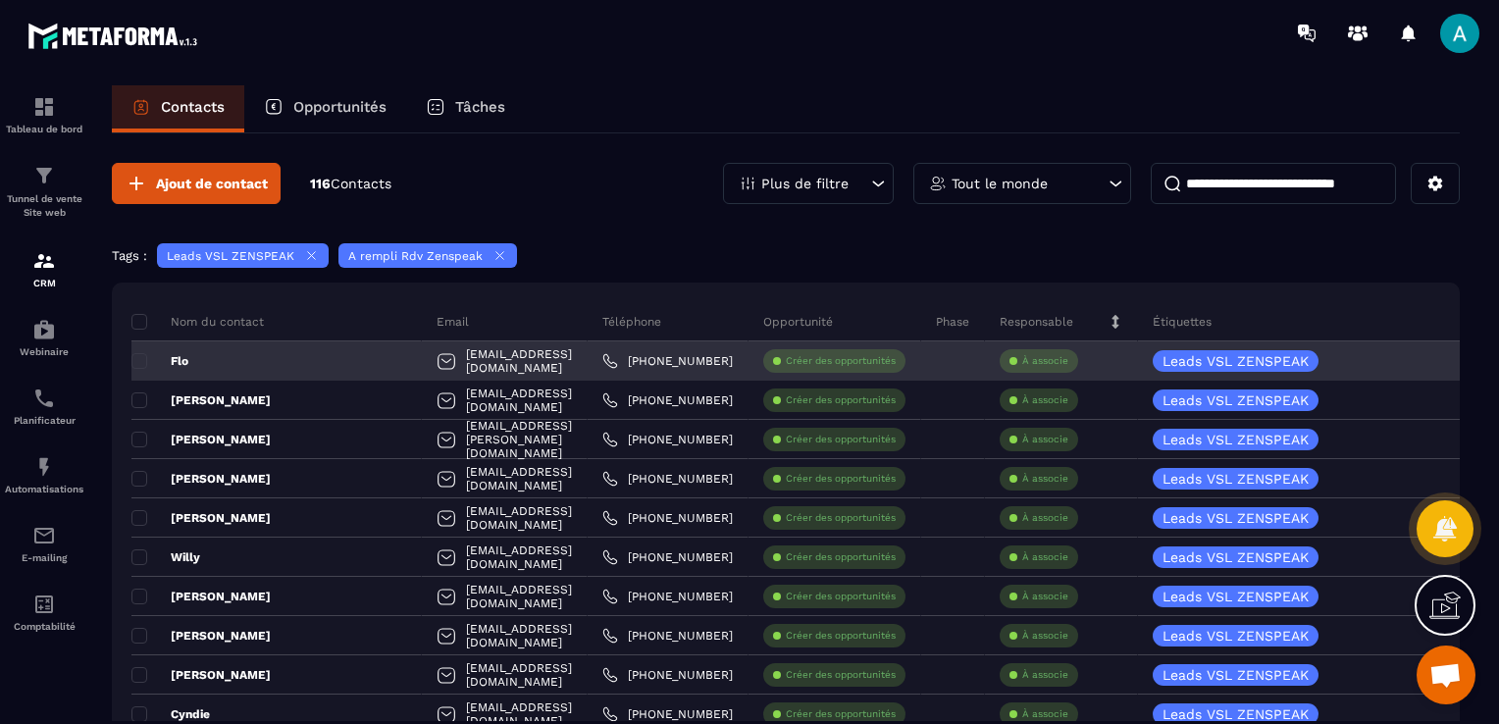
click at [423, 357] on div "[EMAIL_ADDRESS][DOMAIN_NAME]" at bounding box center [505, 360] width 166 height 39
click at [422, 358] on div "[EMAIL_ADDRESS][DOMAIN_NAME]" at bounding box center [505, 360] width 166 height 39
drag, startPoint x: 385, startPoint y: 358, endPoint x: 225, endPoint y: 347, distance: 160.3
click at [225, 347] on div "Flo" at bounding box center [276, 360] width 290 height 39
